Goal: Information Seeking & Learning: Learn about a topic

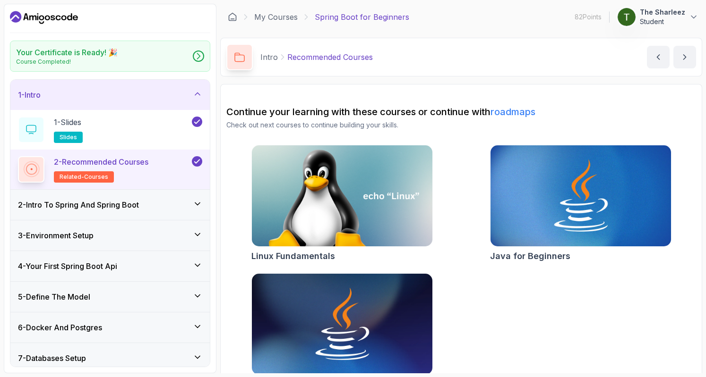
click at [148, 198] on div "2 - Intro To Spring And Spring Boot" at bounding box center [109, 205] width 199 height 30
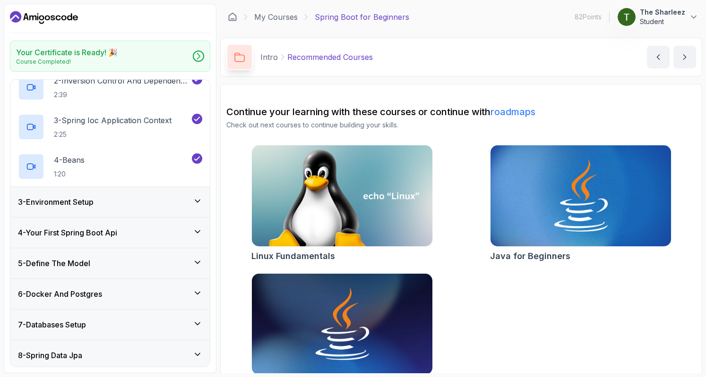
click at [143, 204] on div "3 - Environment Setup" at bounding box center [110, 201] width 184 height 11
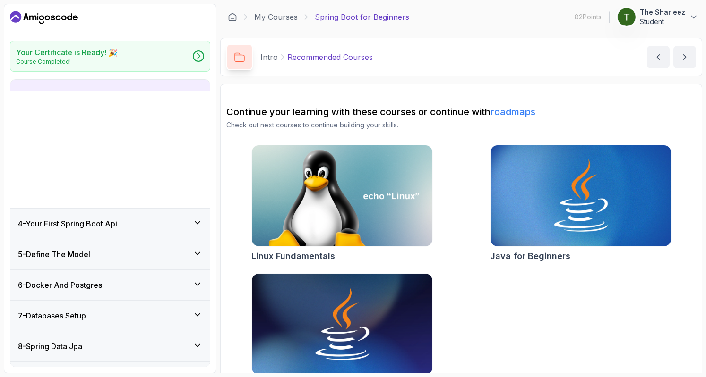
scroll to position [77, 0]
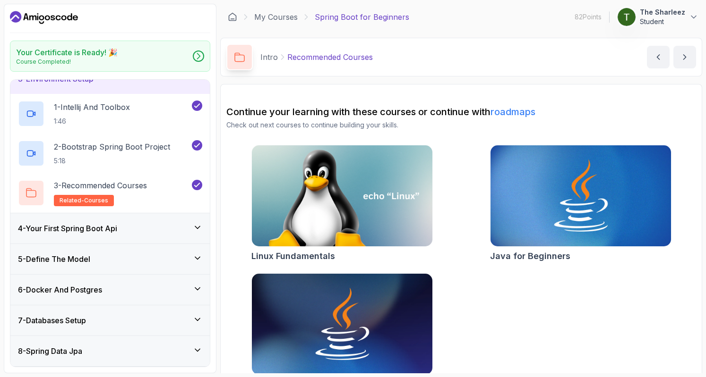
click at [142, 224] on div "4 - Your First Spring Boot Api" at bounding box center [110, 228] width 184 height 11
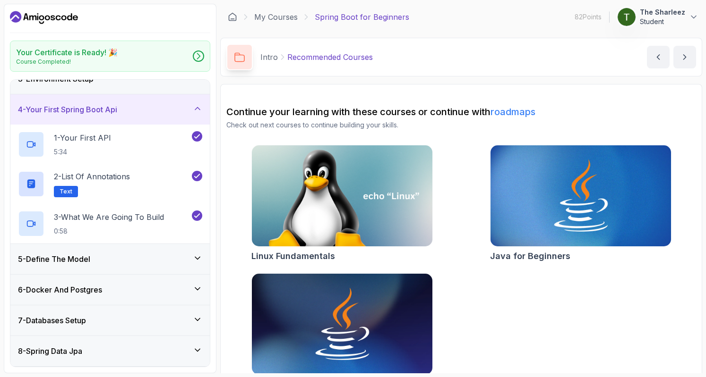
click at [128, 247] on div "5 - Define The Model" at bounding box center [109, 259] width 199 height 30
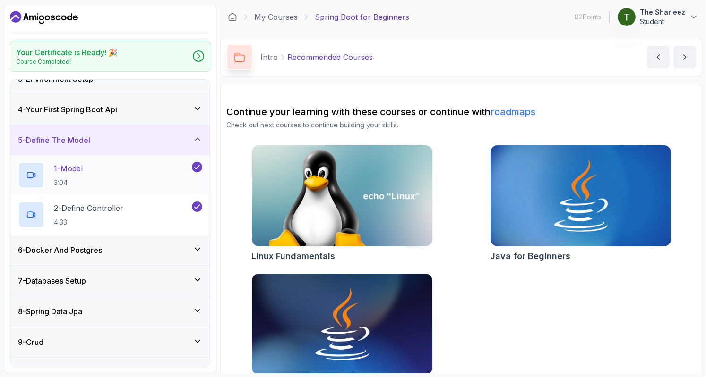
click at [102, 162] on div "1 - Model 3:04" at bounding box center [104, 175] width 172 height 26
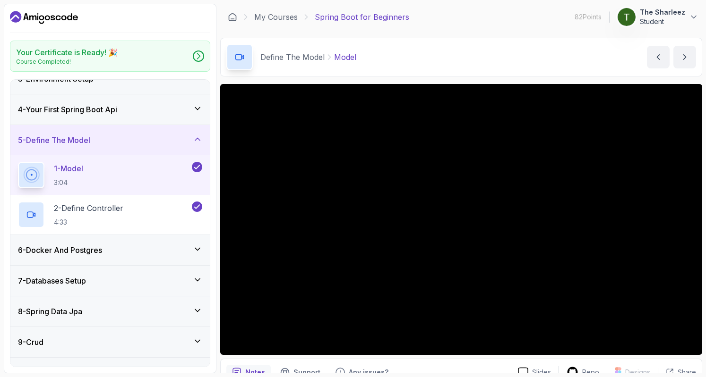
scroll to position [46, 0]
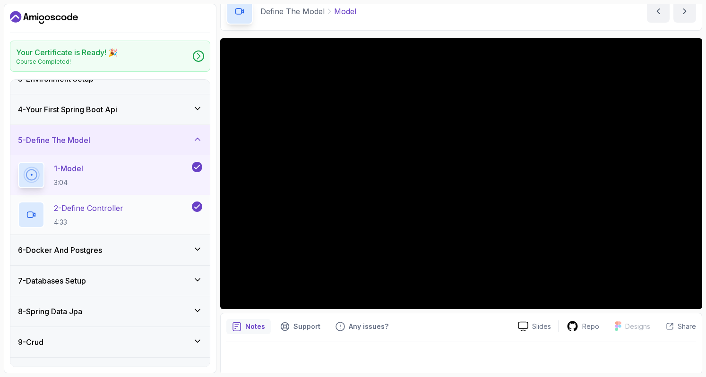
click at [144, 215] on div "2 - Define Controller 4:33" at bounding box center [104, 215] width 172 height 26
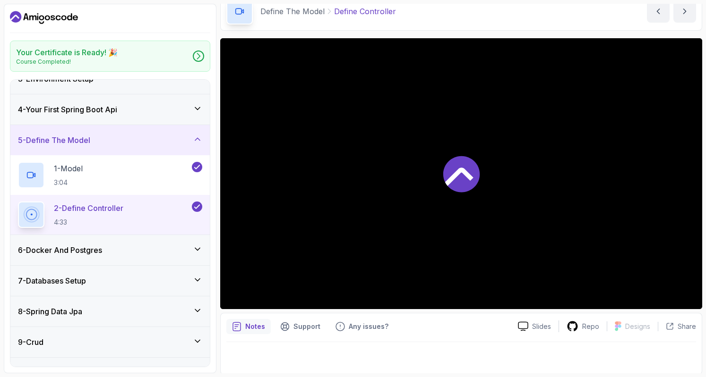
click at [144, 215] on div "2 - Define Controller 4:33" at bounding box center [104, 215] width 172 height 26
click at [112, 173] on div "1 - Model 3:04" at bounding box center [104, 175] width 172 height 26
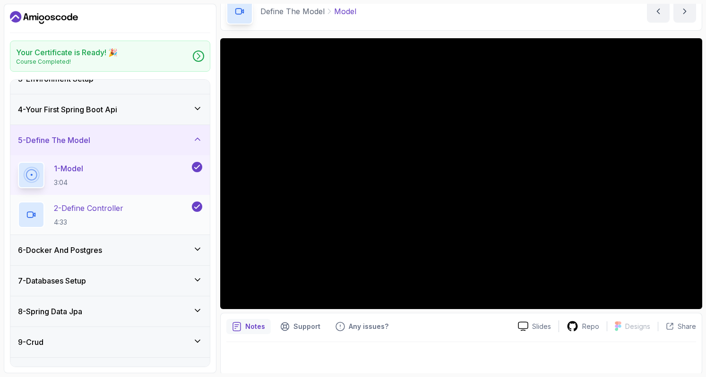
click at [126, 198] on div "2 - Define Controller 4:33" at bounding box center [109, 215] width 199 height 40
click at [123, 205] on p "2 - Define Controller" at bounding box center [88, 208] width 69 height 11
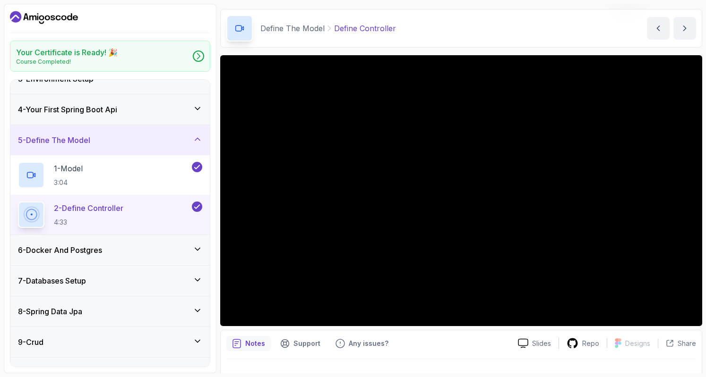
scroll to position [46, 0]
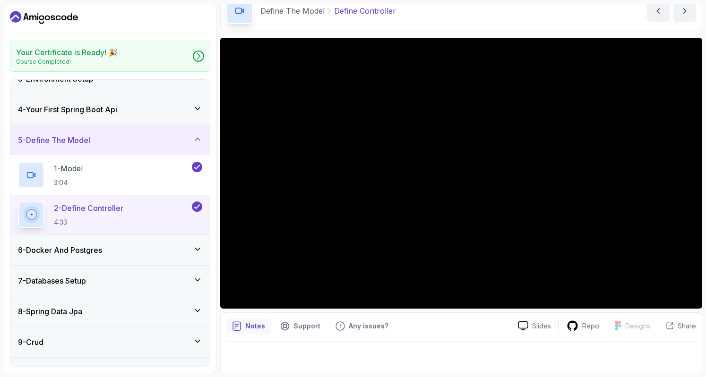
click at [247, 329] on p "Notes" at bounding box center [255, 326] width 20 height 9
click at [116, 165] on div "1 - Model 3:04" at bounding box center [104, 175] width 172 height 26
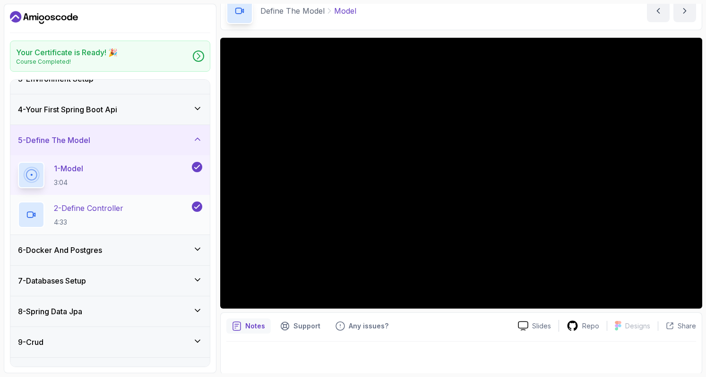
click at [109, 230] on div "2 - Define Controller 4:33" at bounding box center [109, 215] width 199 height 40
click at [168, 199] on div "2 - Define Controller 4:33" at bounding box center [109, 215] width 199 height 40
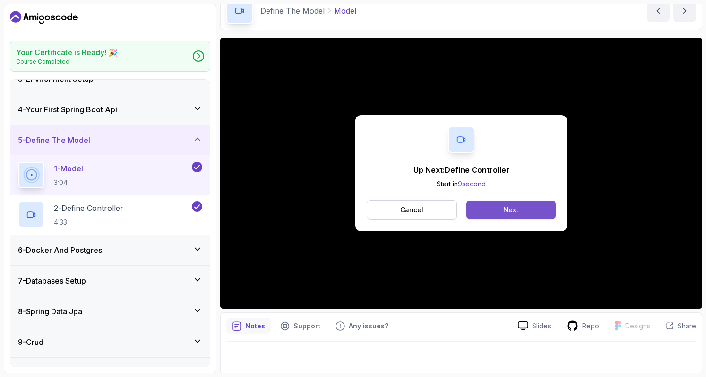
click at [523, 216] on button "Next" at bounding box center [510, 210] width 89 height 19
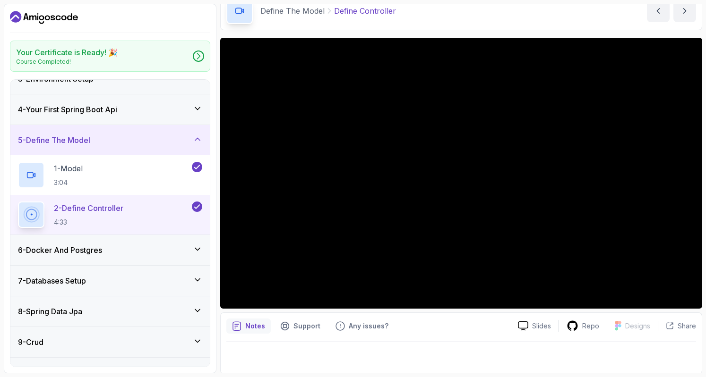
click at [174, 250] on div "6 - Docker And Postgres" at bounding box center [110, 250] width 184 height 11
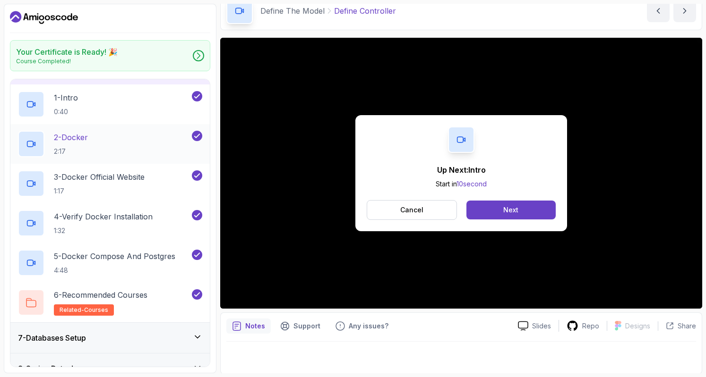
scroll to position [180, 0]
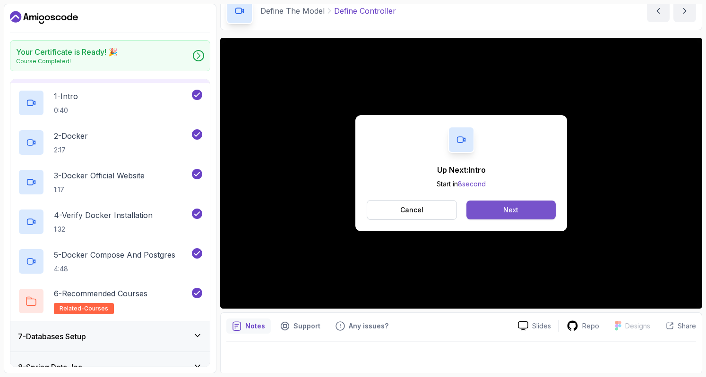
click at [518, 212] on div "Next" at bounding box center [510, 209] width 15 height 9
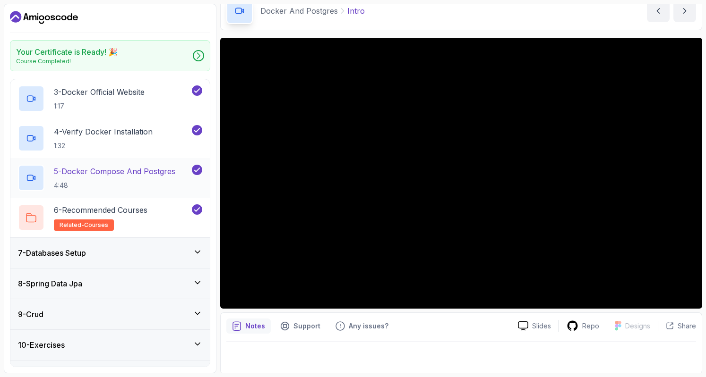
scroll to position [123, 0]
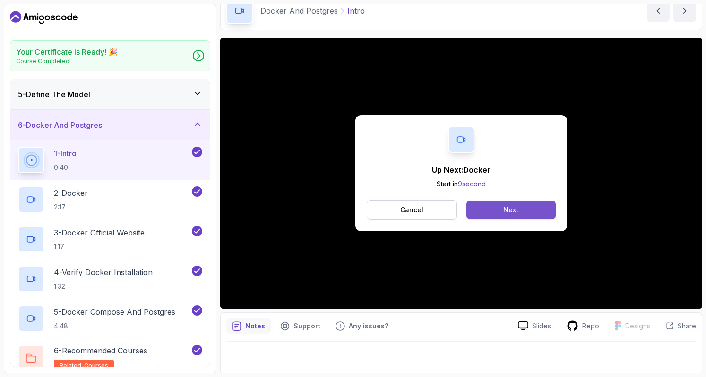
click at [502, 209] on button "Next" at bounding box center [510, 210] width 89 height 19
